Goal: Obtain resource: Download file/media

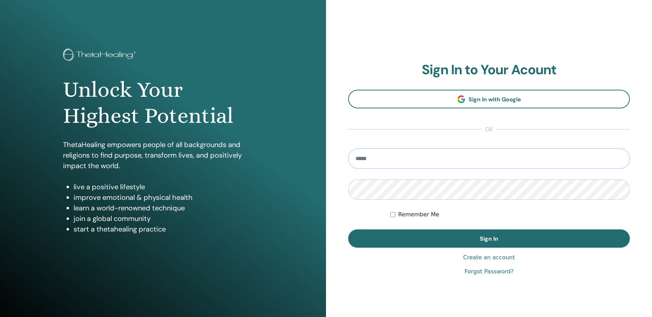
click at [391, 158] on input "email" at bounding box center [489, 159] width 282 height 20
type input "**********"
click at [348, 230] on button "Sign In" at bounding box center [489, 239] width 282 height 18
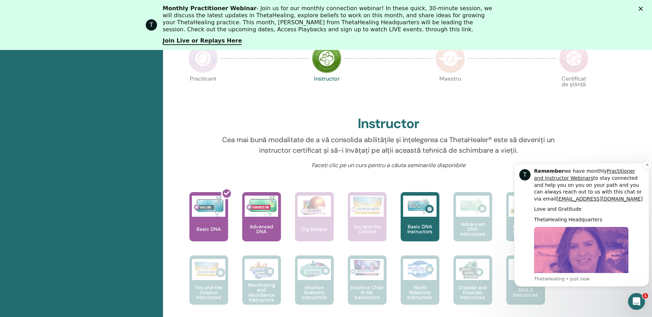
scroll to position [198, 0]
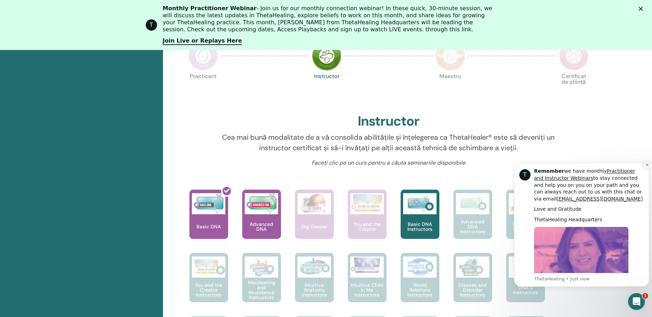
click at [647, 166] on icon "Dismiss notification" at bounding box center [648, 165] width 4 height 4
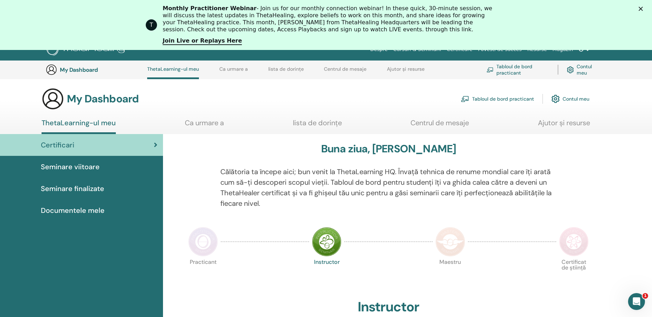
scroll to position [0, 0]
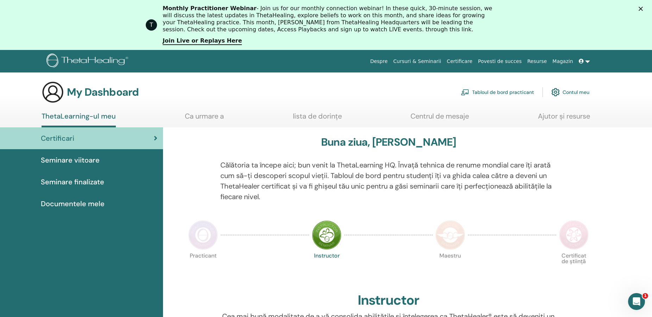
click at [99, 181] on span "Seminare finalizate" at bounding box center [72, 182] width 63 height 11
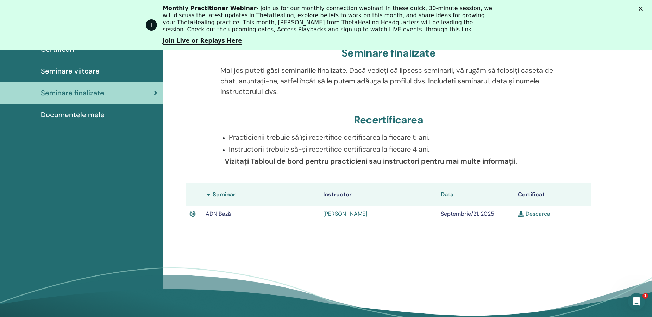
click at [537, 213] on link "Descarca" at bounding box center [534, 213] width 32 height 7
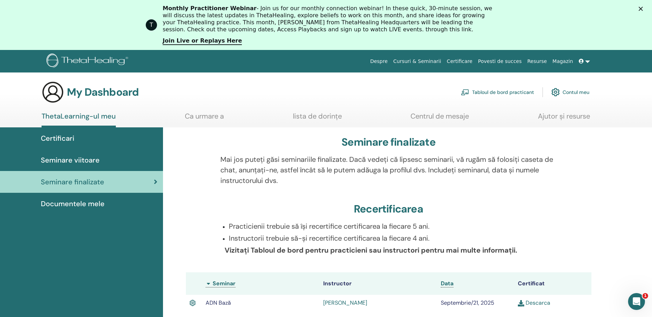
click at [68, 117] on link "ThetaLearning-ul meu" at bounding box center [79, 119] width 74 height 15
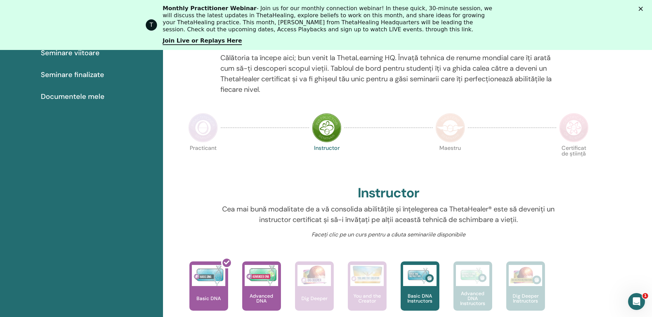
scroll to position [234, 0]
